Goal: Navigation & Orientation: Find specific page/section

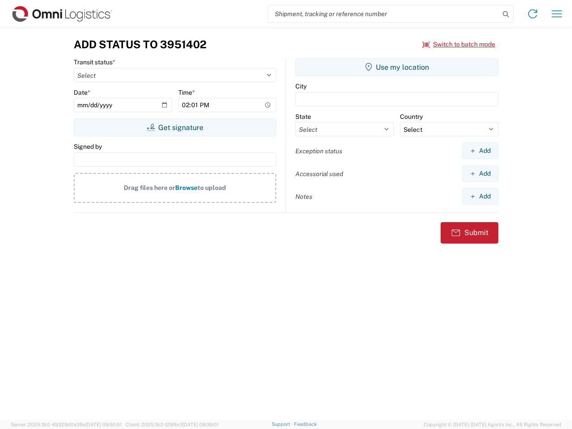
click at [384, 14] on input "search" at bounding box center [383, 13] width 231 height 17
click at [506, 14] on icon at bounding box center [505, 14] width 13 height 13
click at [532, 14] on icon at bounding box center [532, 14] width 14 height 14
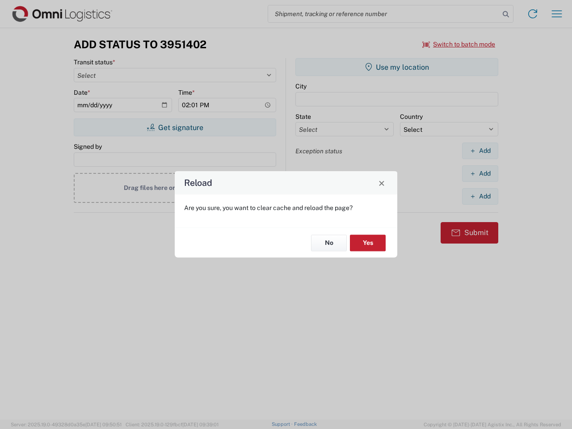
click at [556, 14] on div "Reload Are you sure, you want to clear cache and reload the page? No Yes" at bounding box center [286, 214] width 572 height 429
click at [459, 44] on div "Reload Are you sure, you want to clear cache and reload the page? No Yes" at bounding box center [286, 214] width 572 height 429
click at [175, 127] on div "Reload Are you sure, you want to clear cache and reload the page? No Yes" at bounding box center [286, 214] width 572 height 429
click at [397, 67] on div "Reload Are you sure, you want to clear cache and reload the page? No Yes" at bounding box center [286, 214] width 572 height 429
click at [480, 150] on div "Reload Are you sure, you want to clear cache and reload the page? No Yes" at bounding box center [286, 214] width 572 height 429
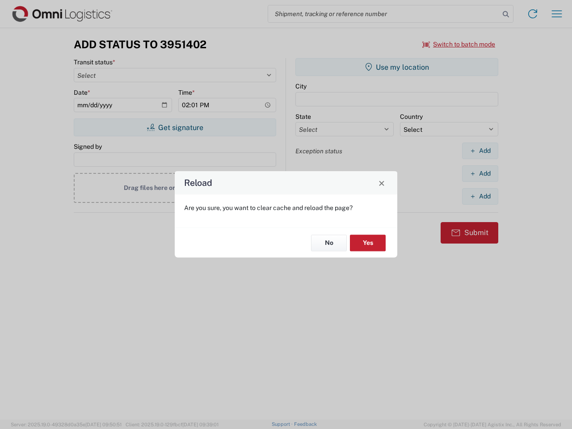
click at [480, 173] on div "Reload Are you sure, you want to clear cache and reload the page? No Yes" at bounding box center [286, 214] width 572 height 429
click at [480, 196] on div "Reload Are you sure, you want to clear cache and reload the page? No Yes" at bounding box center [286, 214] width 572 height 429
